Goal: Information Seeking & Learning: Learn about a topic

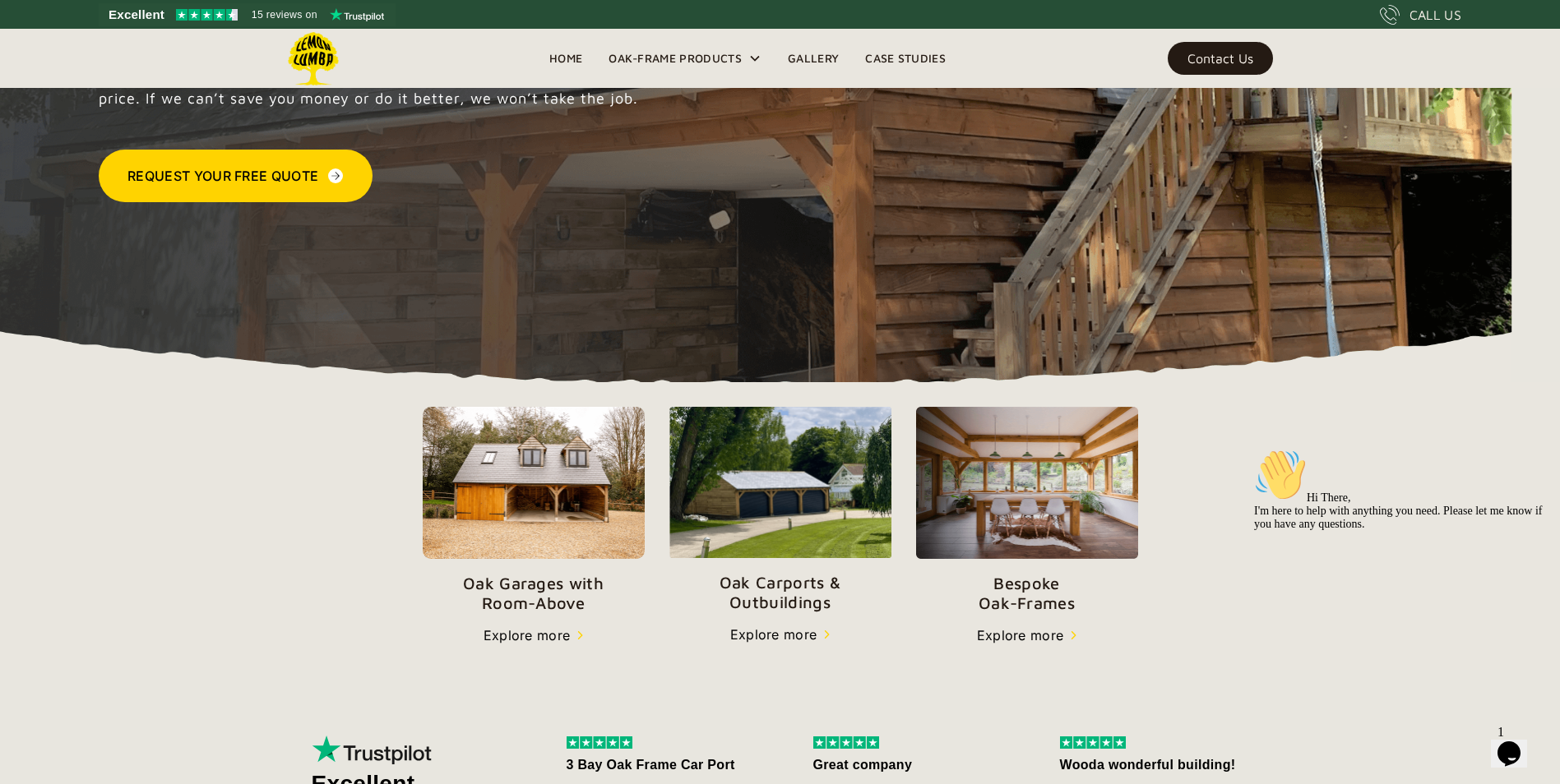
scroll to position [287, 0]
click at [767, 589] on p "Oak Carports & Outbuildings" at bounding box center [780, 591] width 222 height 40
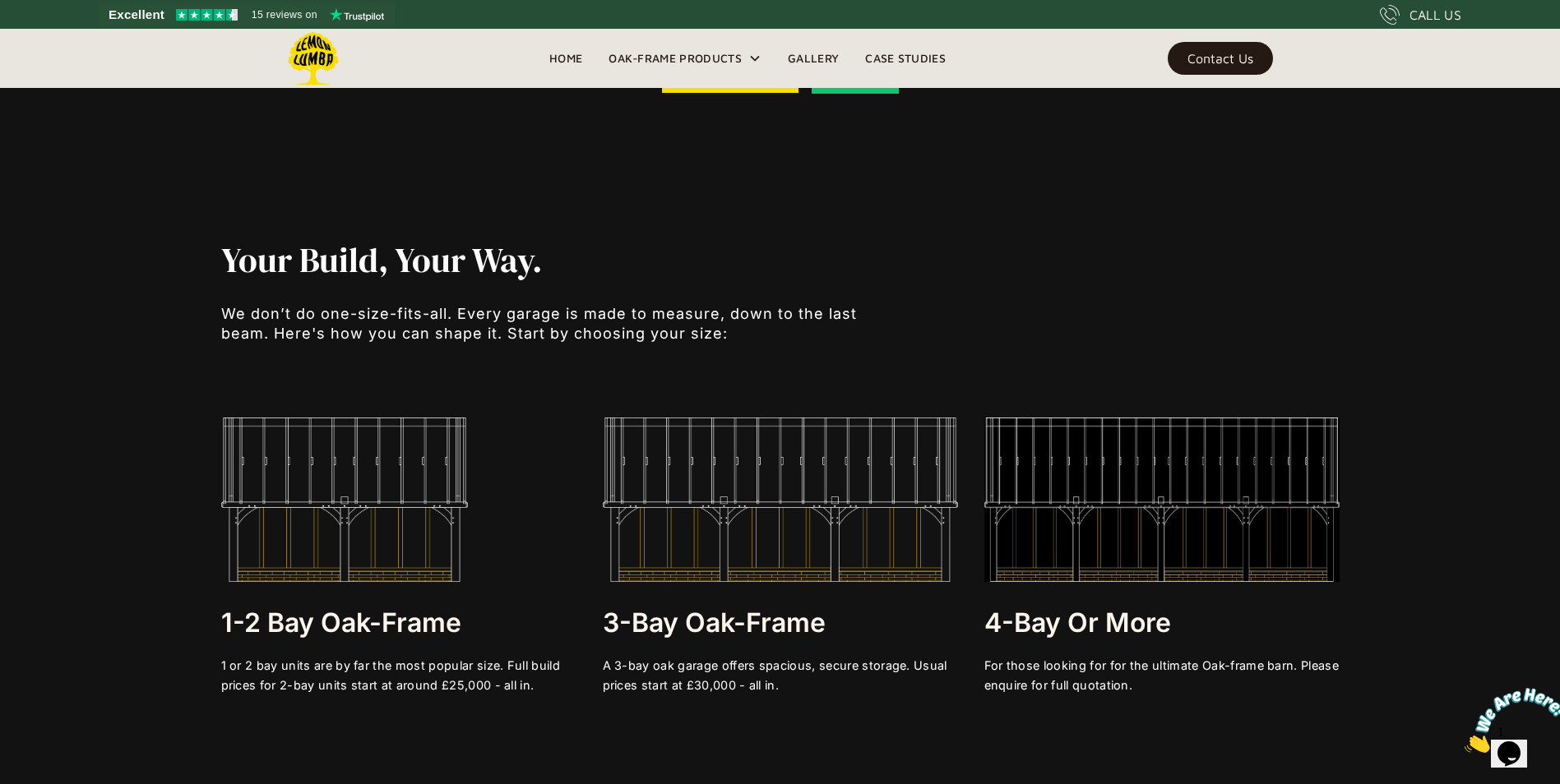
scroll to position [3223, 0]
click at [341, 500] on img at bounding box center [344, 499] width 247 height 165
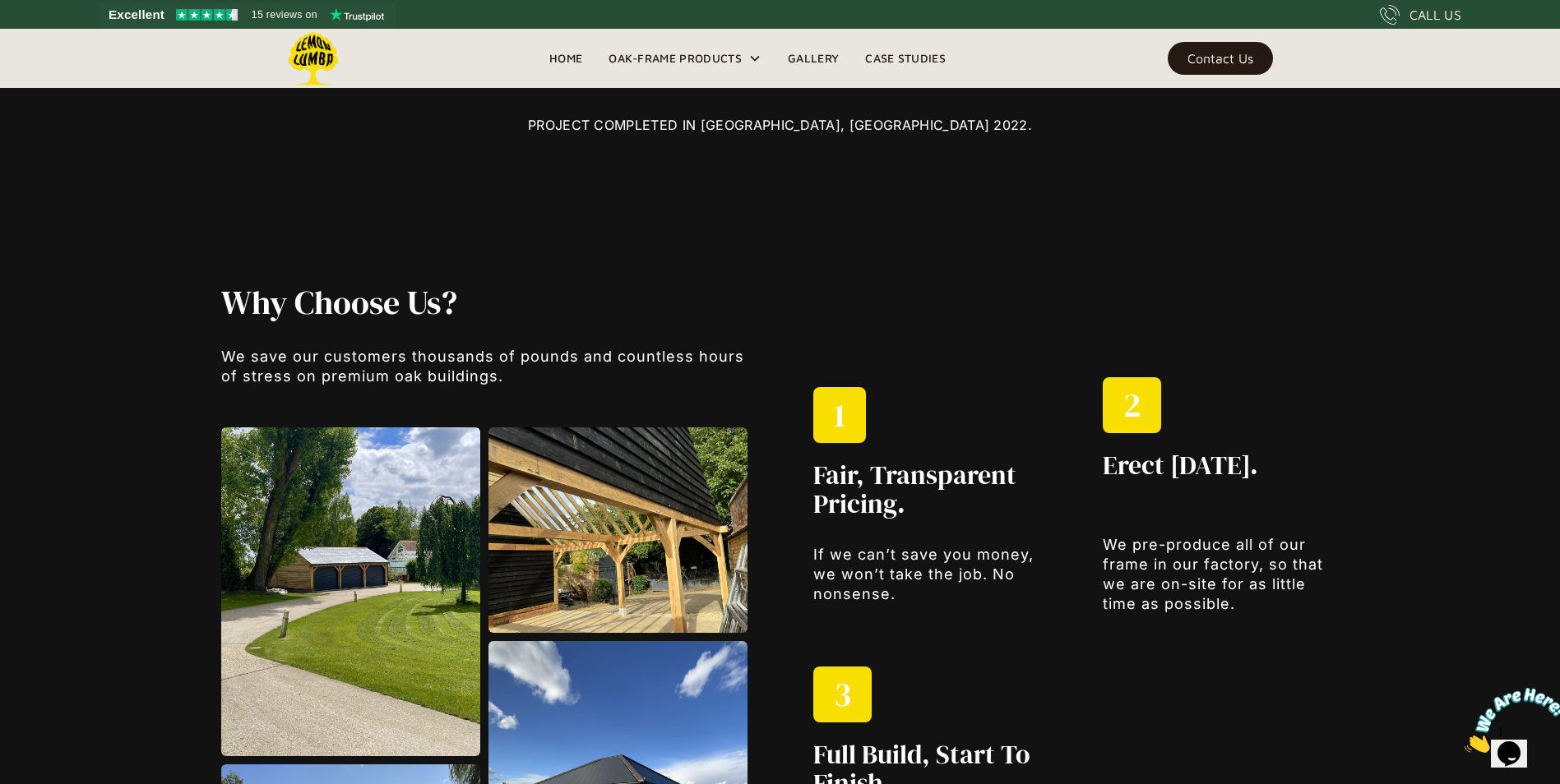
scroll to position [1957, 0]
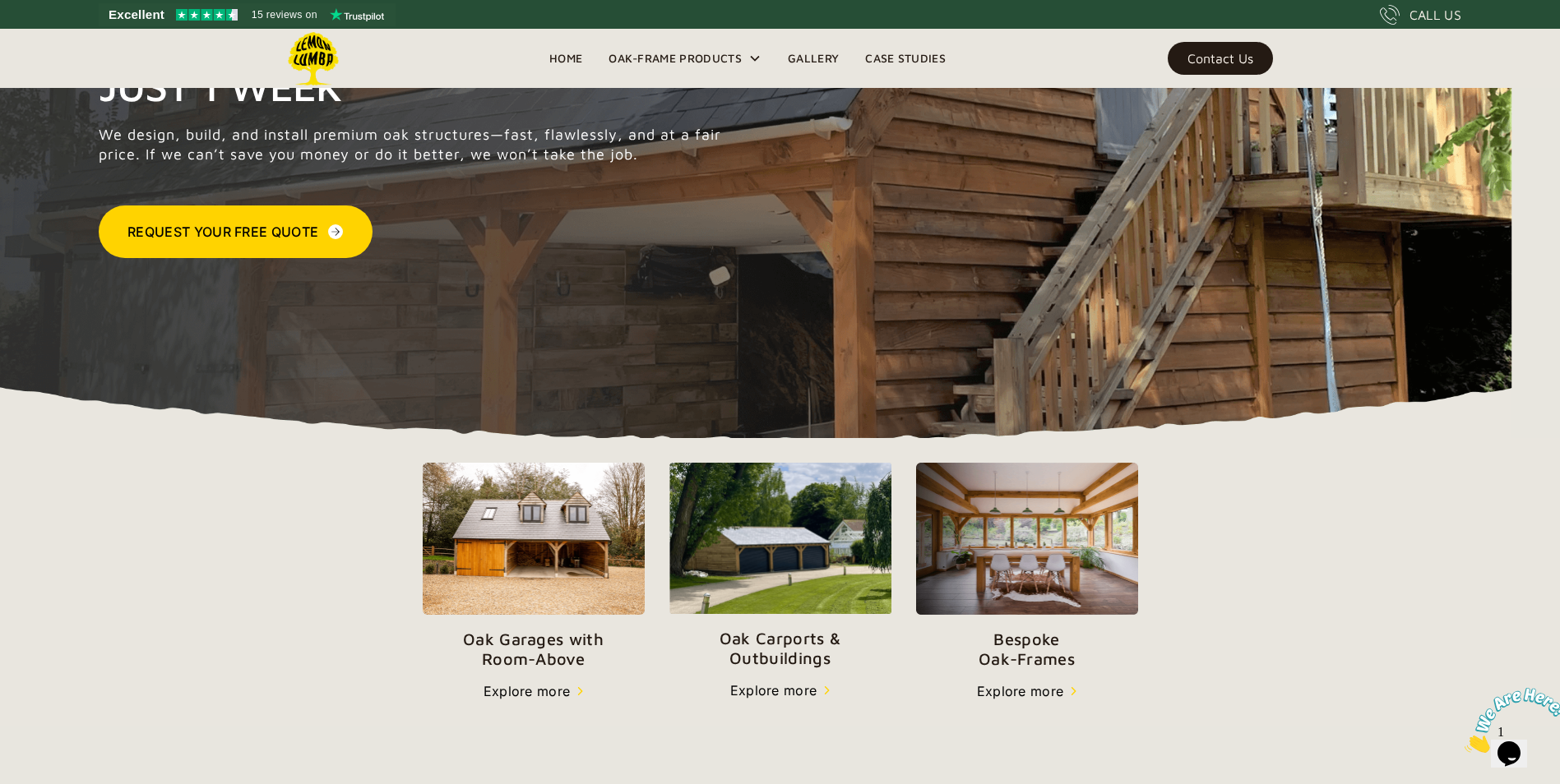
scroll to position [230, 0]
